Goal: Task Accomplishment & Management: Manage account settings

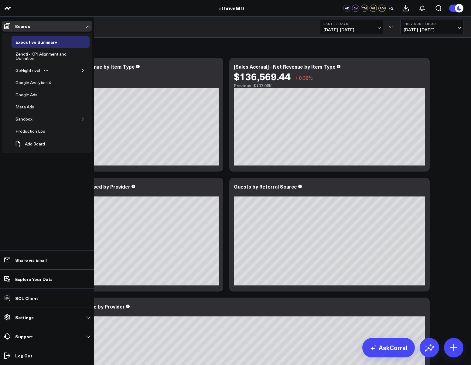
click at [85, 68] on button "button" at bounding box center [83, 70] width 6 height 6
click at [36, 83] on div "GHL Subscriptions" at bounding box center [38, 82] width 39 height 7
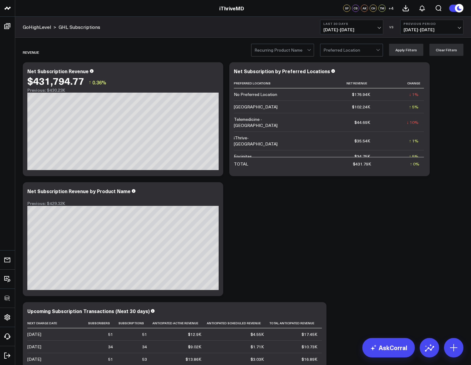
click at [337, 30] on span "[DATE] - [DATE]" at bounding box center [351, 29] width 56 height 5
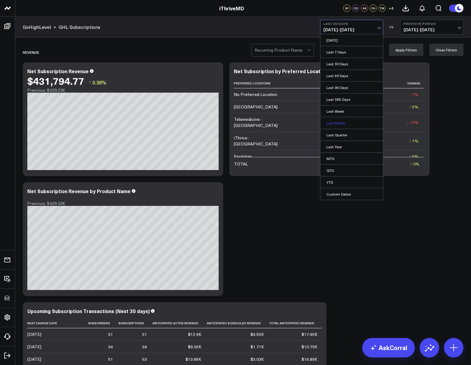
click at [331, 124] on link "Last Month" at bounding box center [351, 123] width 63 height 12
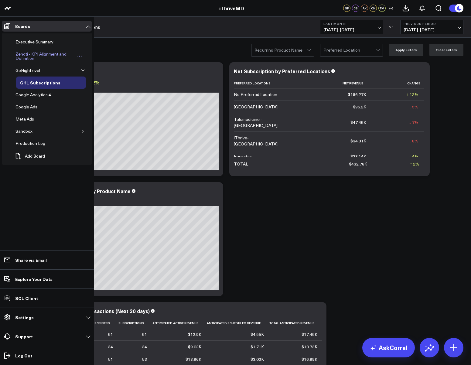
click at [22, 53] on div "Zenoti - KPI Alignment and Definition" at bounding box center [45, 56] width 62 height 12
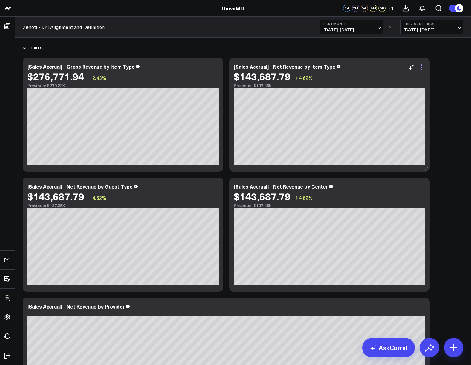
click at [422, 66] on icon at bounding box center [421, 67] width 7 height 7
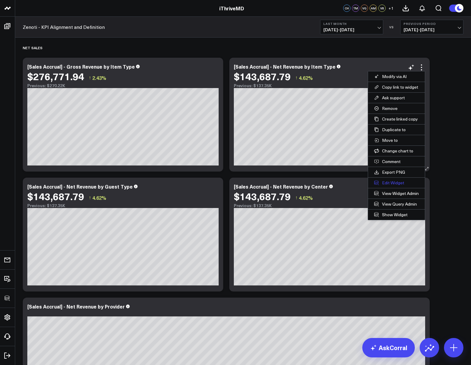
click at [389, 184] on button "Edit Widget" at bounding box center [396, 183] width 57 height 10
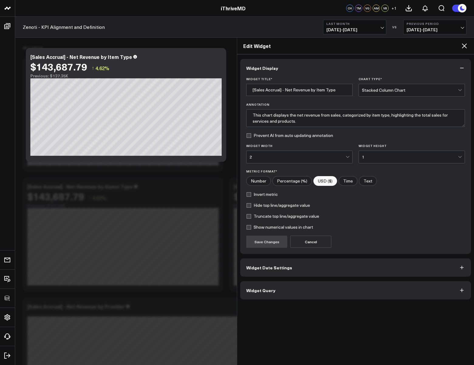
click at [267, 289] on span "Widget Query" at bounding box center [260, 290] width 29 height 5
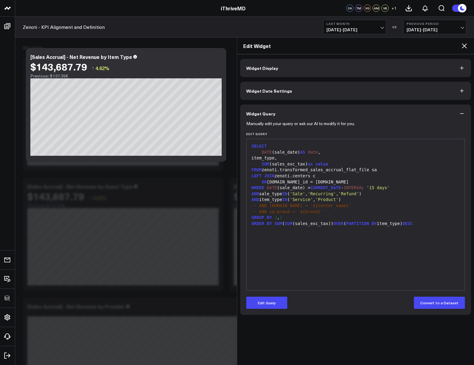
click at [262, 82] on button "Widget Date Settings" at bounding box center [355, 91] width 231 height 18
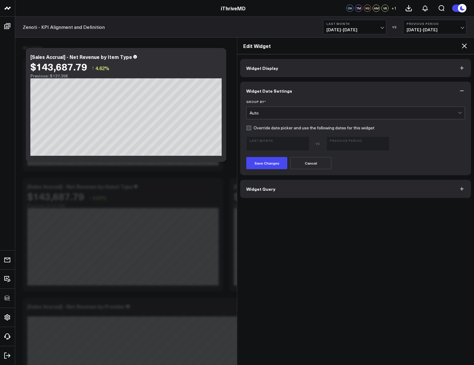
click at [255, 108] on div "Auto" at bounding box center [354, 113] width 208 height 12
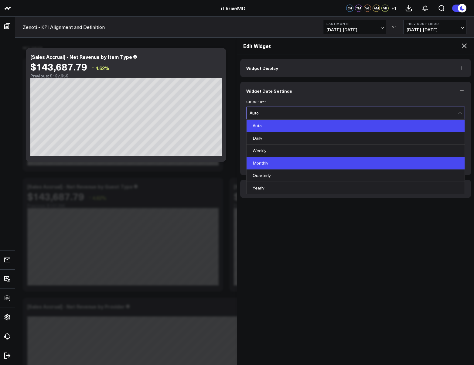
click at [262, 165] on div "Monthly" at bounding box center [356, 163] width 218 height 12
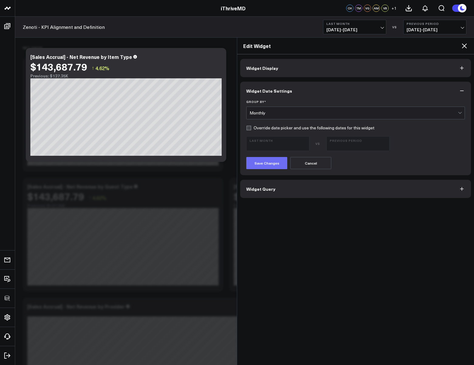
click at [263, 162] on button "Save Changes" at bounding box center [266, 163] width 41 height 12
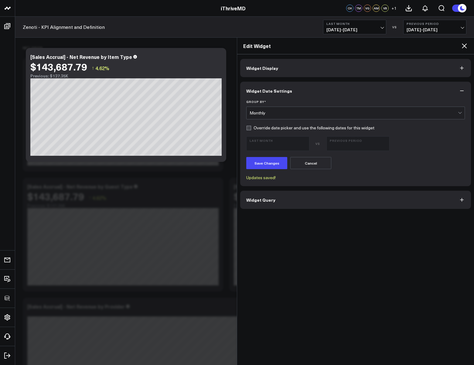
click at [465, 47] on icon at bounding box center [464, 45] width 5 height 5
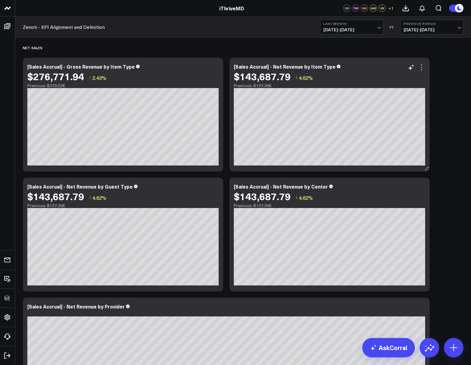
click at [422, 67] on icon at bounding box center [421, 67] width 1 height 1
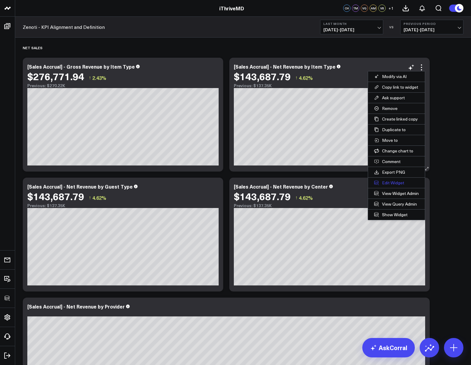
click at [382, 185] on button "Edit Widget" at bounding box center [396, 183] width 57 height 10
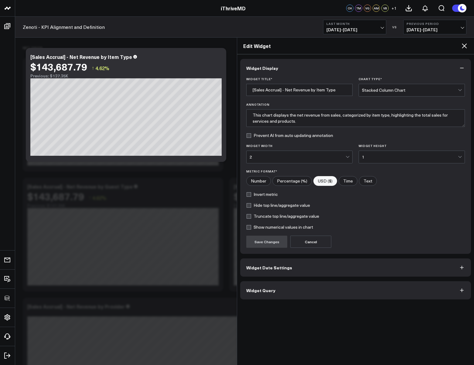
click at [294, 285] on button "Widget Query" at bounding box center [355, 290] width 231 height 18
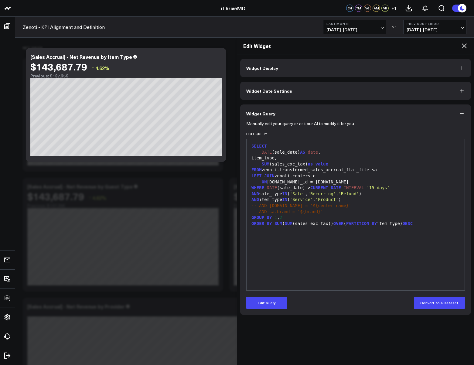
click at [464, 46] on icon at bounding box center [464, 45] width 7 height 7
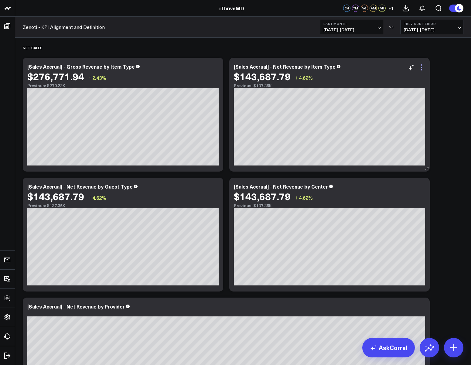
click at [421, 68] on icon at bounding box center [421, 67] width 1 height 1
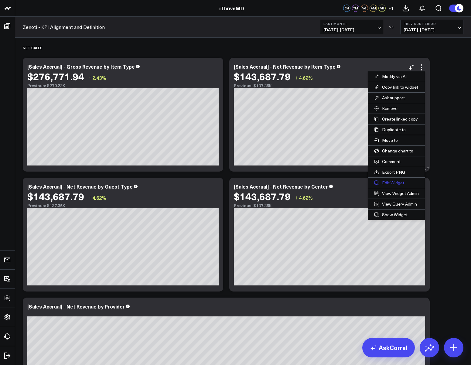
click at [386, 183] on button "Edit Widget" at bounding box center [396, 183] width 57 height 10
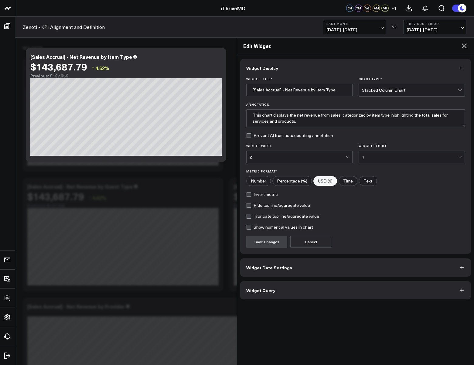
click at [271, 267] on span "Widget Date Settings" at bounding box center [269, 267] width 46 height 5
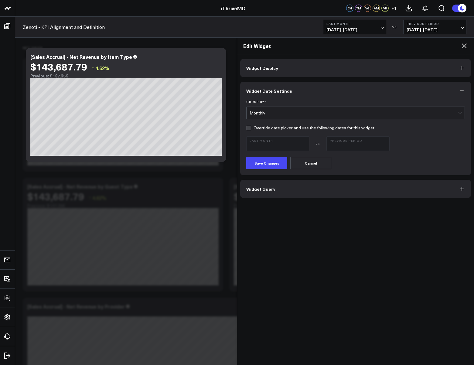
click at [256, 108] on div "Monthly" at bounding box center [354, 113] width 208 height 12
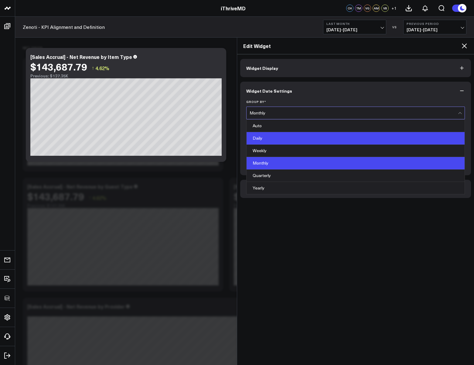
click at [258, 139] on div "Daily" at bounding box center [356, 138] width 218 height 12
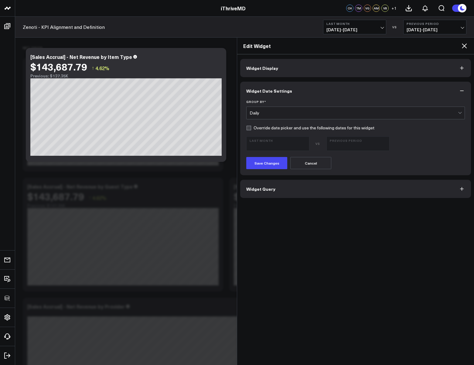
click at [249, 130] on label "Override date picker and use the following dates for this widget" at bounding box center [310, 127] width 128 height 5
click at [249, 130] on input "Override date picker and use the following dates for this widget" at bounding box center [248, 127] width 5 height 5
checkbox input "true"
click at [262, 166] on button "Save Changes" at bounding box center [266, 163] width 41 height 12
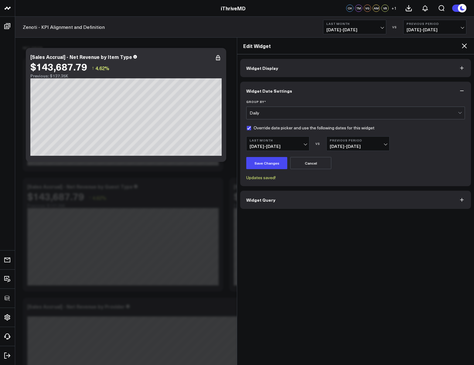
click at [465, 48] on icon at bounding box center [464, 45] width 7 height 7
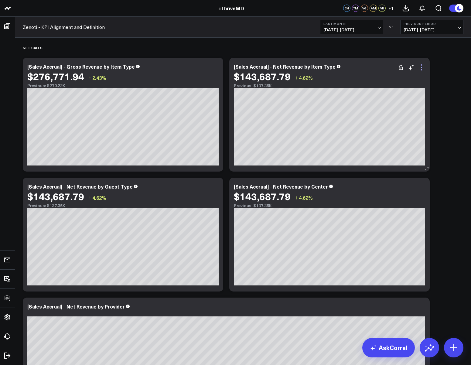
click at [422, 66] on icon at bounding box center [421, 67] width 7 height 7
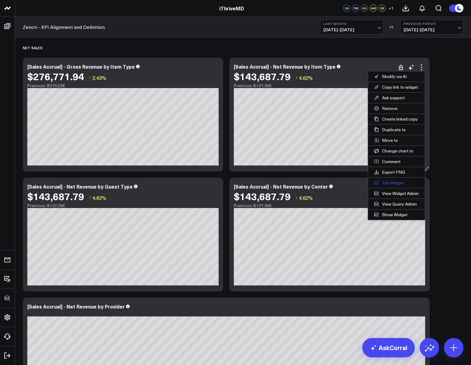
click at [384, 183] on button "Edit Widget" at bounding box center [396, 183] width 57 height 10
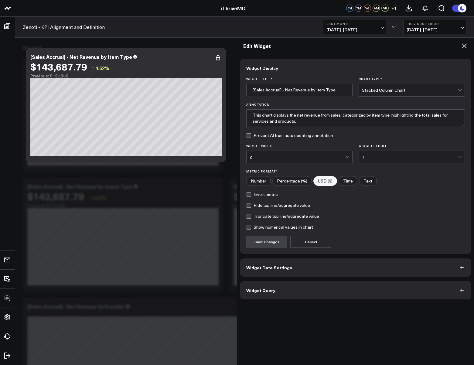
click at [251, 302] on div "Widget Display Widget Title * [Sales Accrual] - Net Revenue by Item Type Chart …" at bounding box center [355, 209] width 237 height 311
click at [258, 293] on button "Widget Query" at bounding box center [355, 290] width 231 height 18
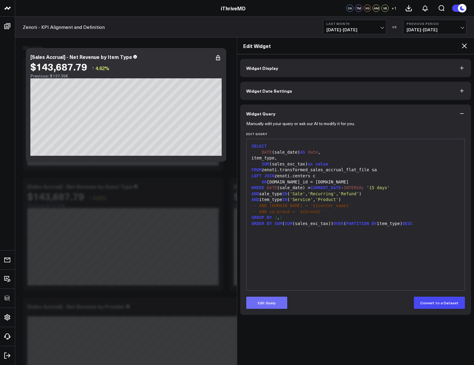
click at [261, 300] on button "Edit Query" at bounding box center [266, 303] width 41 height 12
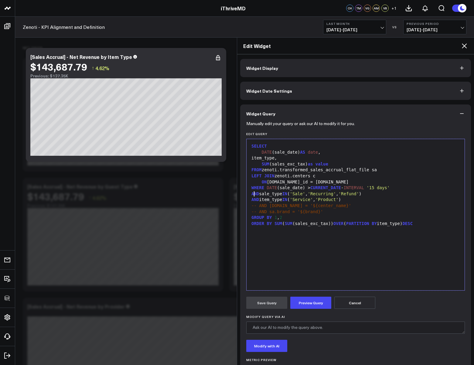
click at [253, 196] on span "AND" at bounding box center [255, 193] width 8 height 5
click at [354, 306] on button "Cancel" at bounding box center [354, 303] width 41 height 12
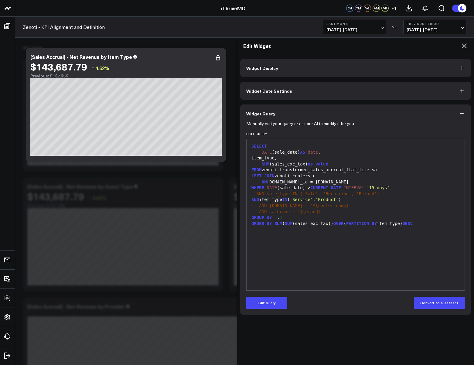
click at [467, 44] on icon at bounding box center [464, 45] width 7 height 7
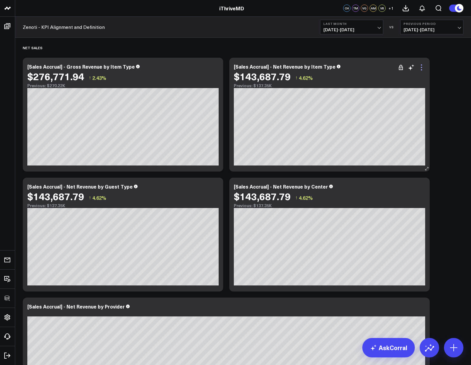
click at [424, 65] on icon at bounding box center [421, 67] width 7 height 7
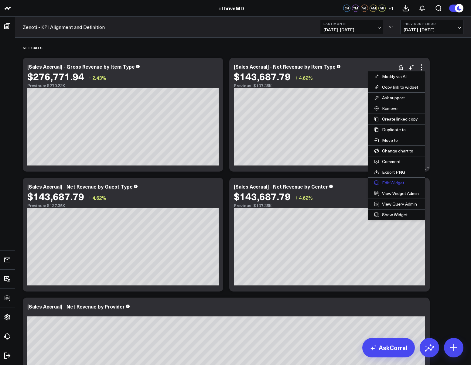
click at [385, 184] on button "Edit Widget" at bounding box center [396, 183] width 57 height 10
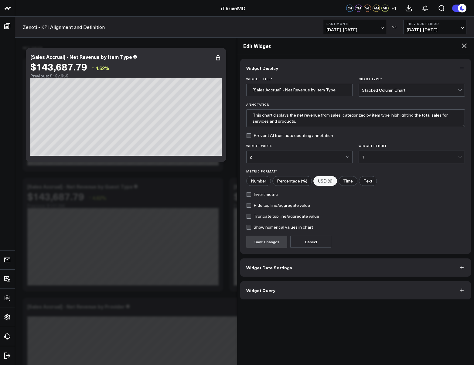
click at [257, 259] on button "Widget Date Settings" at bounding box center [355, 267] width 231 height 18
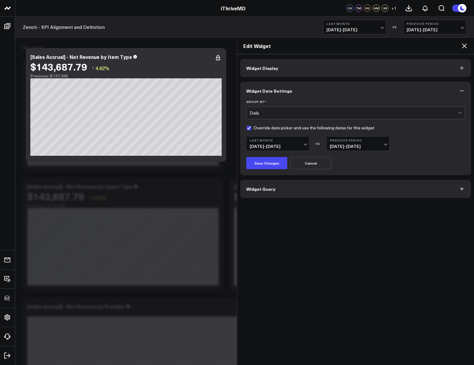
click at [261, 115] on div "Daily" at bounding box center [354, 113] width 208 height 5
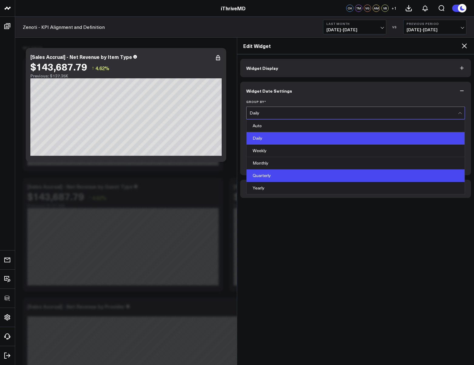
click at [262, 170] on div "Quarterly" at bounding box center [356, 175] width 218 height 12
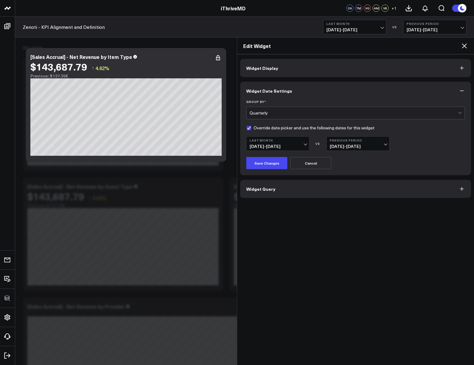
click at [256, 113] on div "Quarterly" at bounding box center [354, 113] width 208 height 5
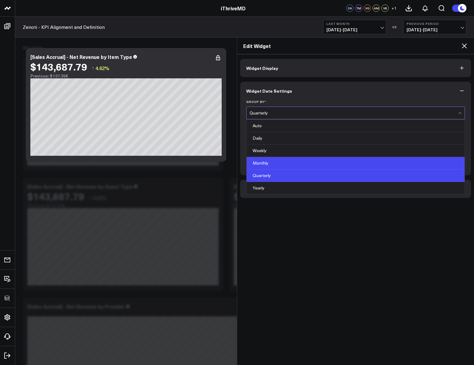
click at [257, 167] on div "Monthly" at bounding box center [356, 163] width 218 height 12
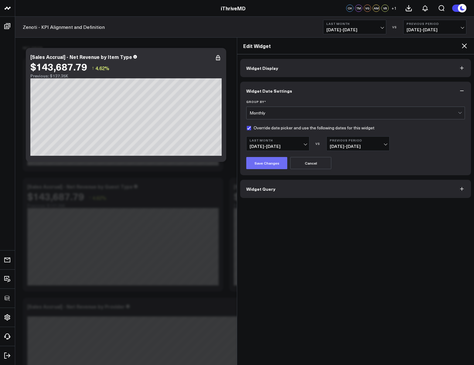
click at [264, 166] on button "Save Changes" at bounding box center [266, 163] width 41 height 12
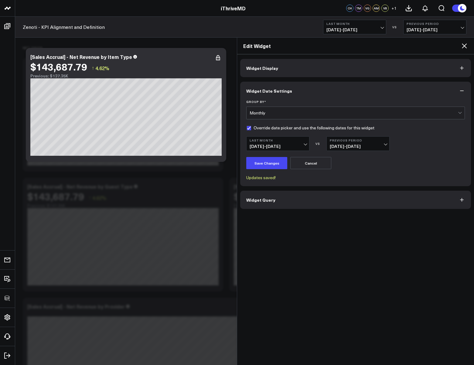
click at [255, 116] on div "Monthly" at bounding box center [354, 113] width 208 height 12
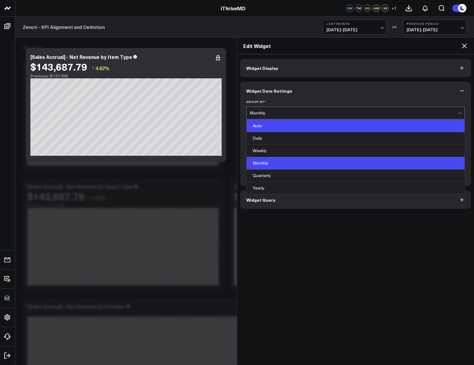
click at [258, 131] on div "Auto" at bounding box center [356, 126] width 218 height 12
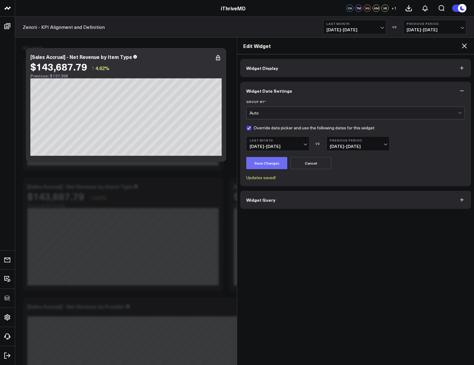
click at [263, 164] on button "Save Changes" at bounding box center [266, 163] width 41 height 12
click at [461, 47] on icon at bounding box center [464, 45] width 7 height 7
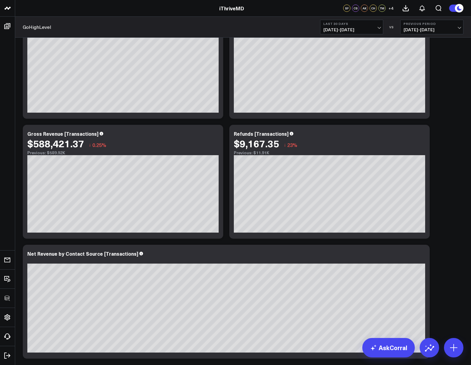
scroll to position [74, 0]
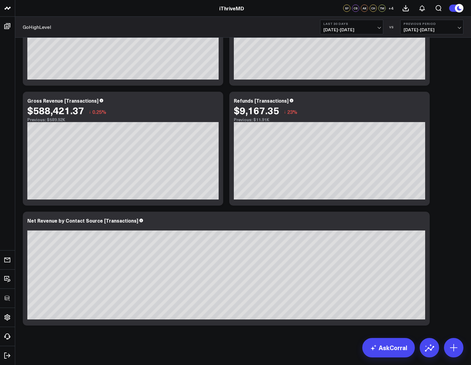
click at [341, 28] on span "[DATE] - [DATE]" at bounding box center [351, 29] width 56 height 5
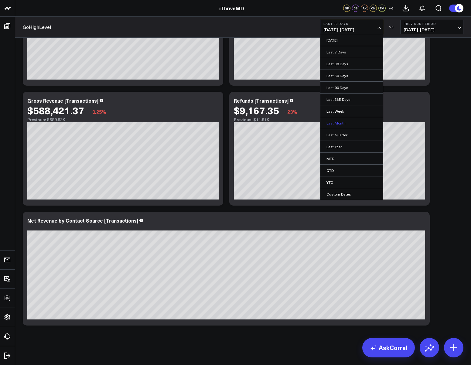
click at [338, 123] on link "Last Month" at bounding box center [351, 123] width 63 height 12
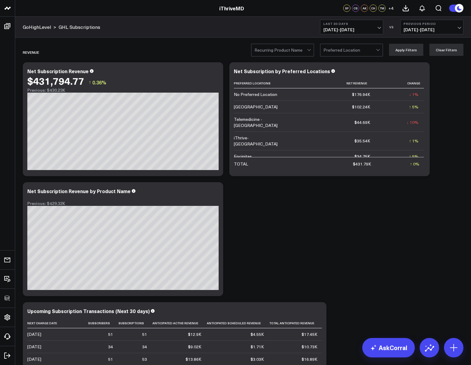
click at [335, 23] on b "Last 30 Days" at bounding box center [351, 24] width 56 height 4
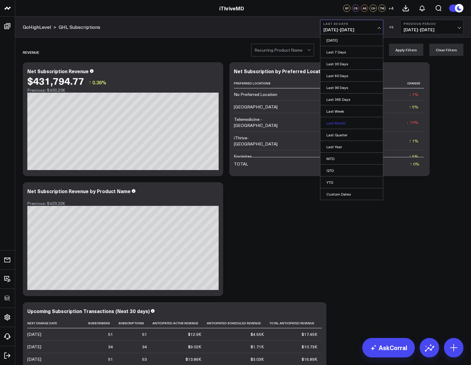
click at [336, 123] on link "Last Month" at bounding box center [351, 123] width 63 height 12
